Goal: Task Accomplishment & Management: Use online tool/utility

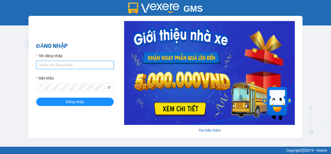
click at [78, 65] on input "Tên đăng nhập" at bounding box center [75, 65] width 78 height 8
type input "ti.nhuquynh"
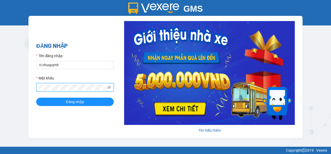
click at [36, 97] on button "Đăng nhập" at bounding box center [75, 101] width 78 height 8
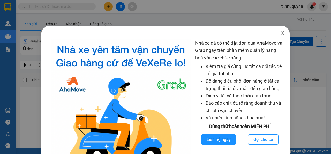
click at [281, 33] on icon "close" at bounding box center [283, 33] width 4 height 4
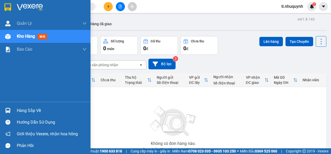
click at [27, 112] on div "Hàng sắp về" at bounding box center [52, 110] width 70 height 8
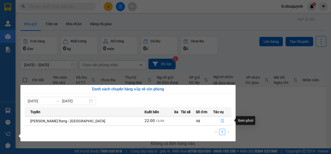
click at [221, 121] on icon "file-done" at bounding box center [223, 121] width 4 height 4
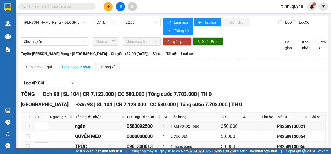
scroll to position [52, 0]
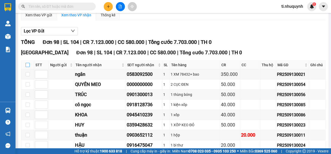
click at [26, 65] on input "checkbox" at bounding box center [28, 65] width 4 height 4
checkbox input "true"
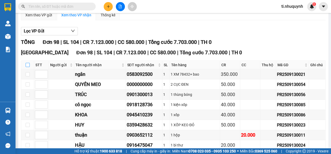
checkbox input "true"
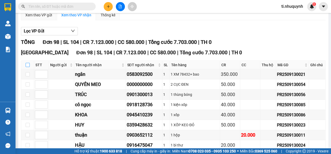
checkbox input "true"
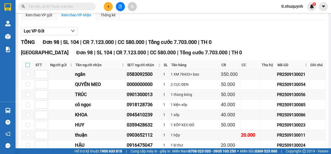
checkbox input "true"
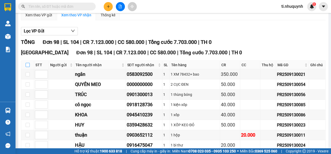
checkbox input "true"
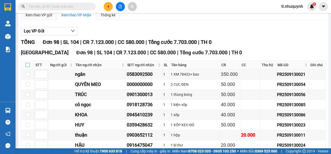
checkbox input "true"
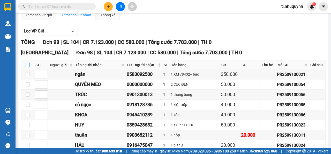
checkbox input "true"
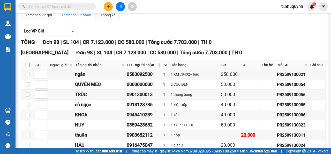
checkbox input "true"
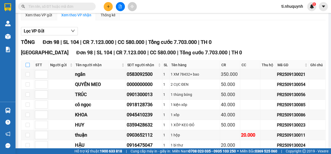
checkbox input "true"
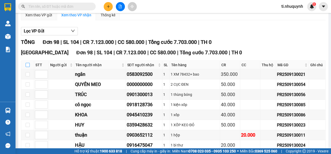
checkbox input "true"
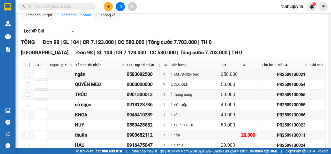
checkbox input "true"
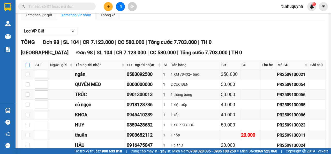
checkbox input "true"
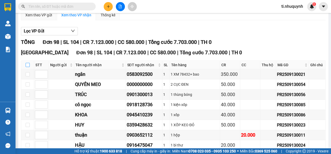
checkbox input "true"
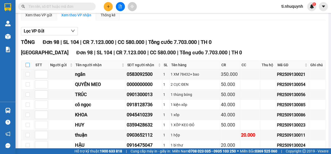
checkbox input "true"
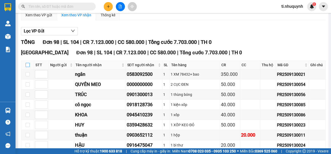
checkbox input "true"
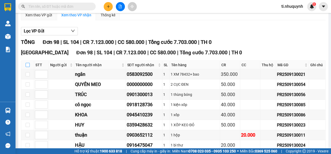
checkbox input "true"
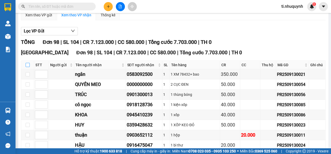
checkbox input "true"
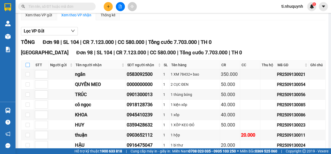
checkbox input "true"
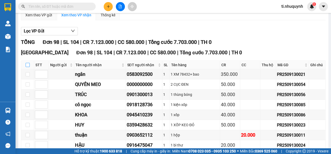
checkbox input "true"
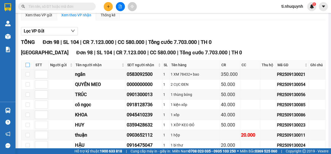
checkbox input "true"
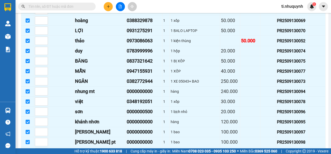
scroll to position [963, 0]
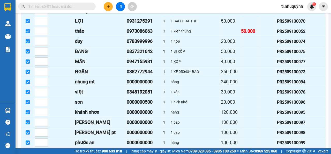
click at [90, 152] on span "Nhập kho nhận" at bounding box center [102, 155] width 25 height 6
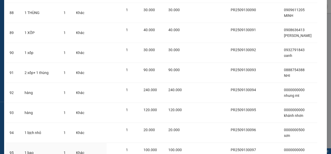
scroll to position [1884, 0]
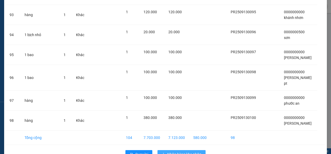
click at [183, 151] on span "Nhập hàng kho nhận" at bounding box center [184, 154] width 34 height 6
